Goal: Browse casually

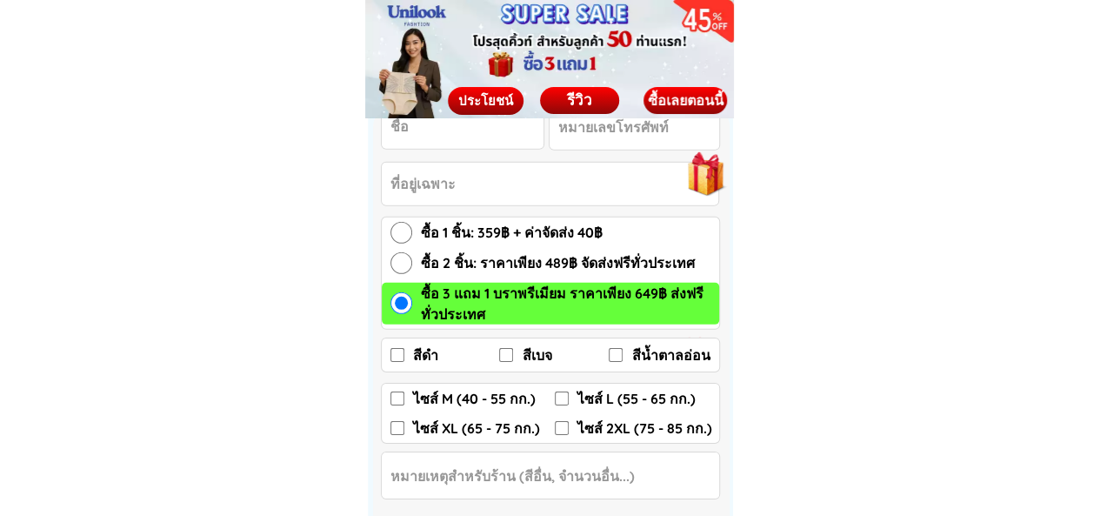
scroll to position [2609, 0]
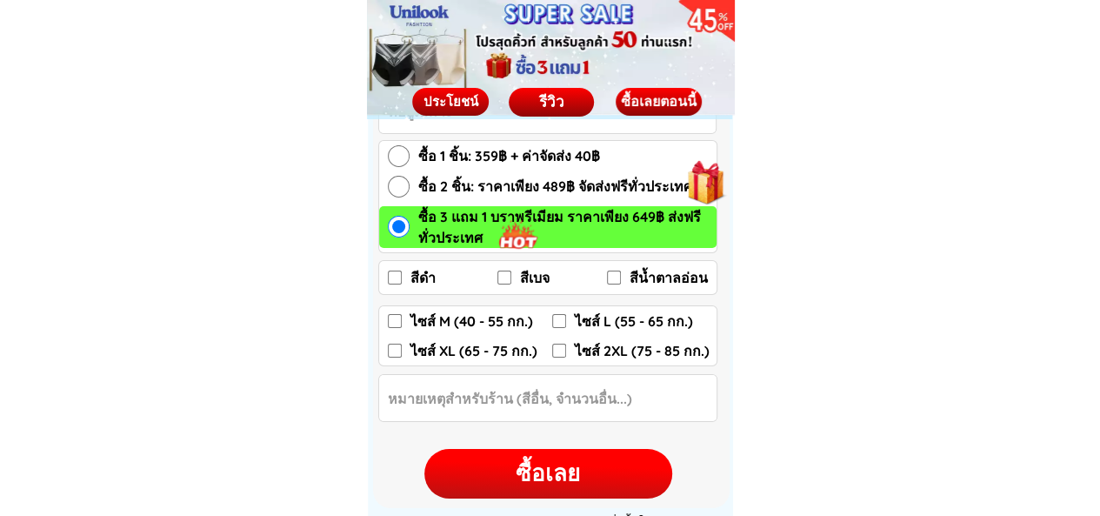
scroll to position [2870, 0]
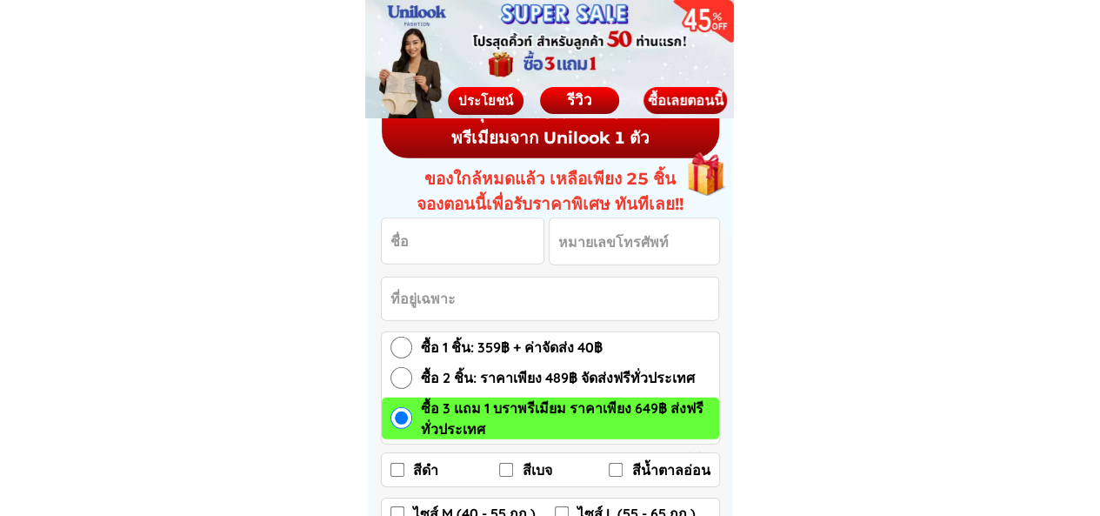
scroll to position [2522, 0]
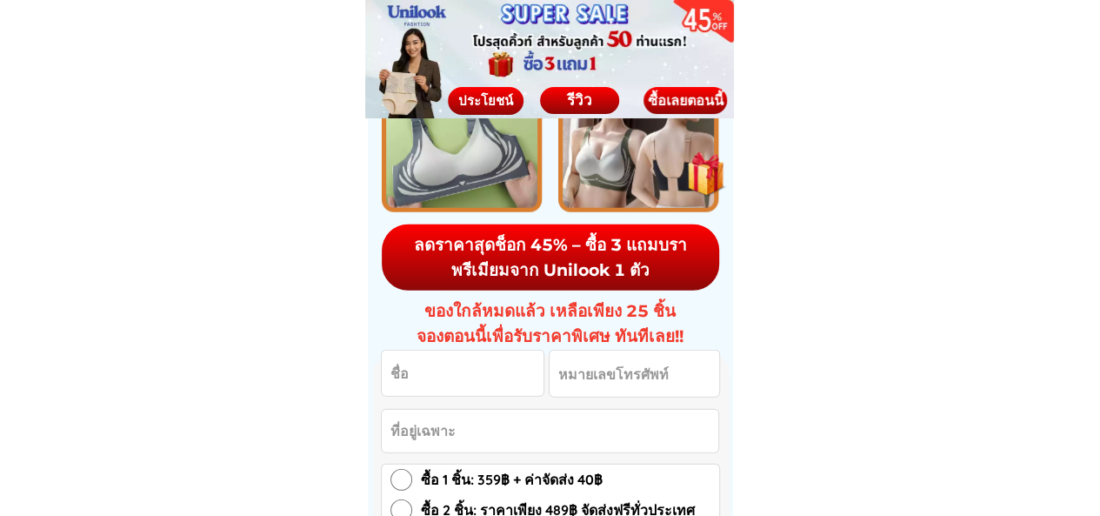
scroll to position [2522, 0]
